Goal: Learn about a topic

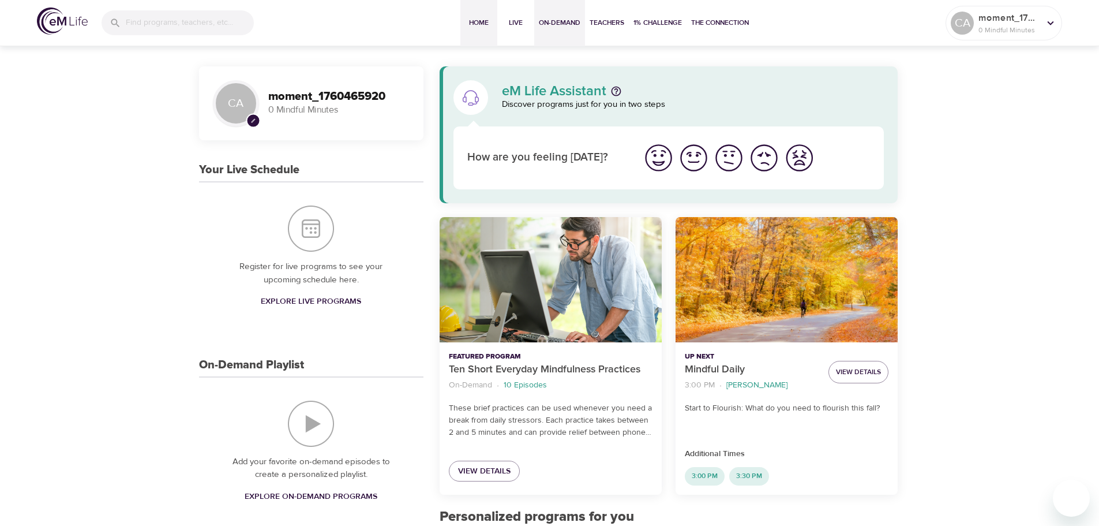
click at [578, 25] on span "On-Demand" at bounding box center [560, 23] width 42 height 12
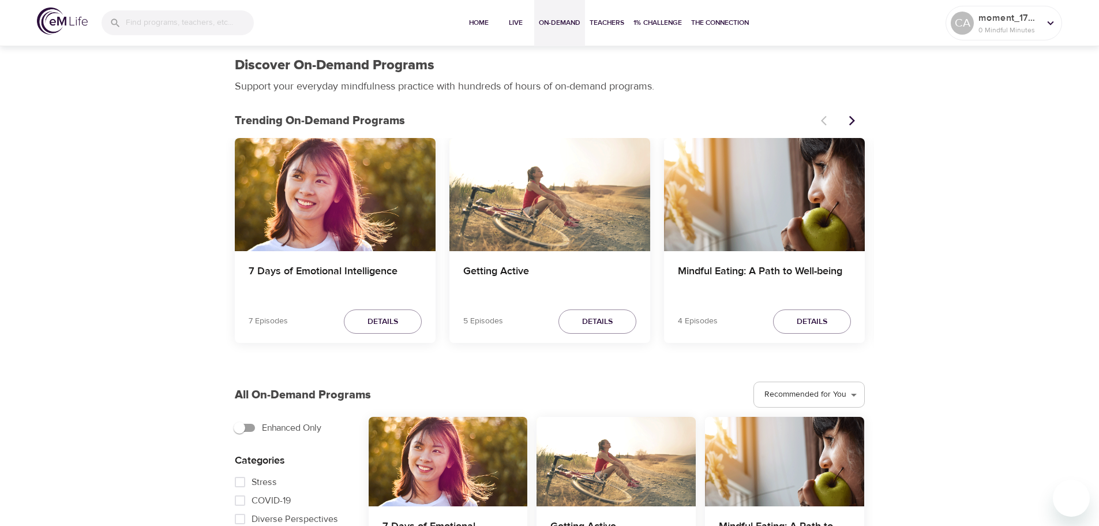
click at [740, 264] on div "Mindful Eating: A Path to Well-being" at bounding box center [764, 278] width 201 height 55
click at [740, 272] on h4 "Mindful Eating: A Path to Well-being" at bounding box center [764, 279] width 173 height 28
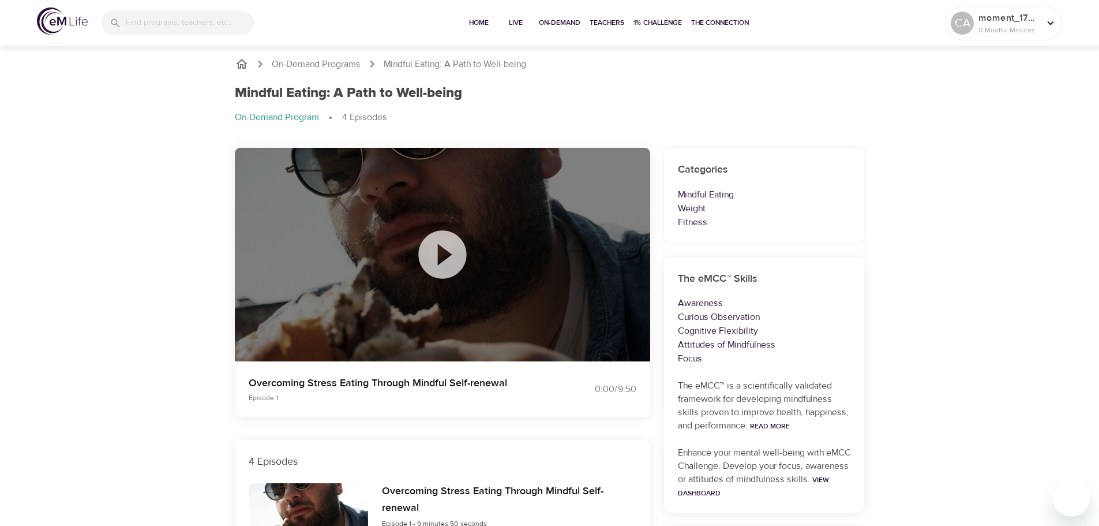
click at [450, 257] on icon at bounding box center [442, 254] width 48 height 48
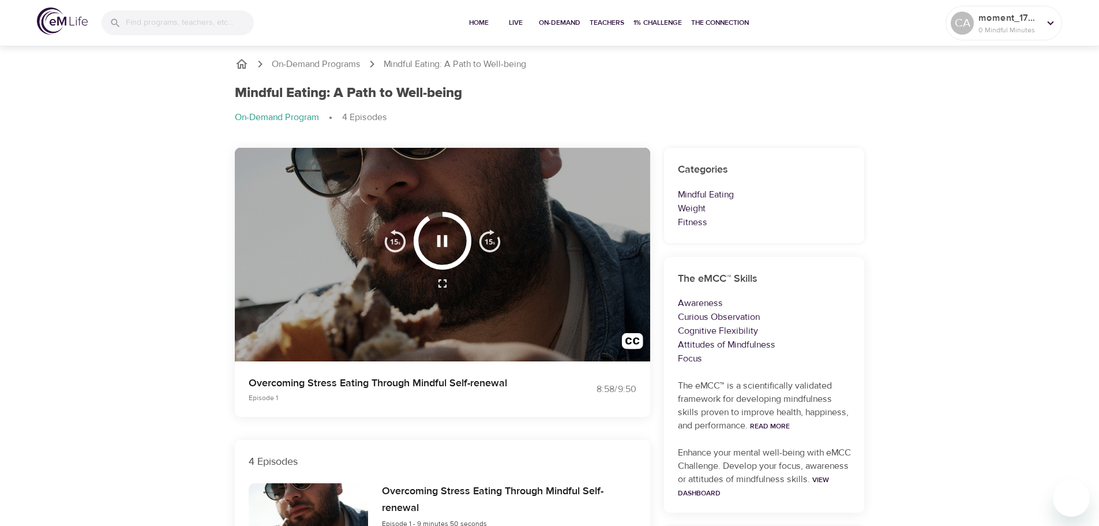
click at [456, 239] on button "button" at bounding box center [442, 241] width 34 height 34
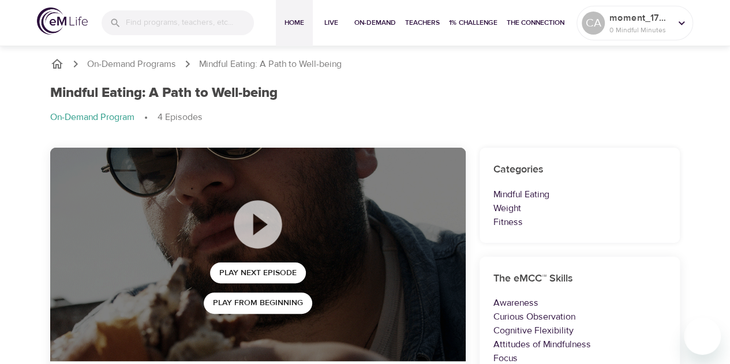
click at [285, 20] on span "Home" at bounding box center [294, 23] width 28 height 12
